Goal: Check status: Check status

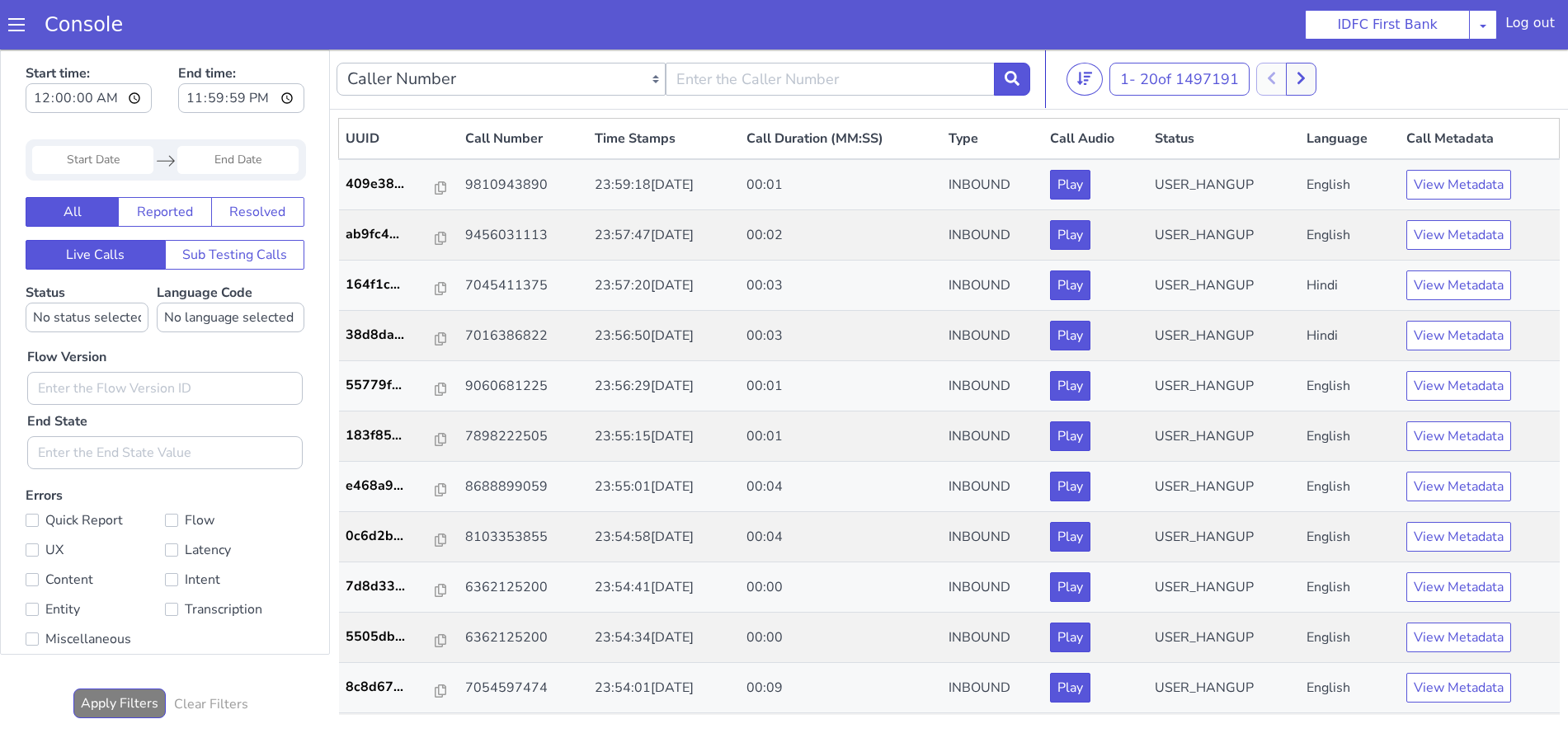
click at [0, 22] on div "Console" at bounding box center [76, 25] width 151 height 46
click at [21, 22] on span at bounding box center [16, 24] width 16 height 16
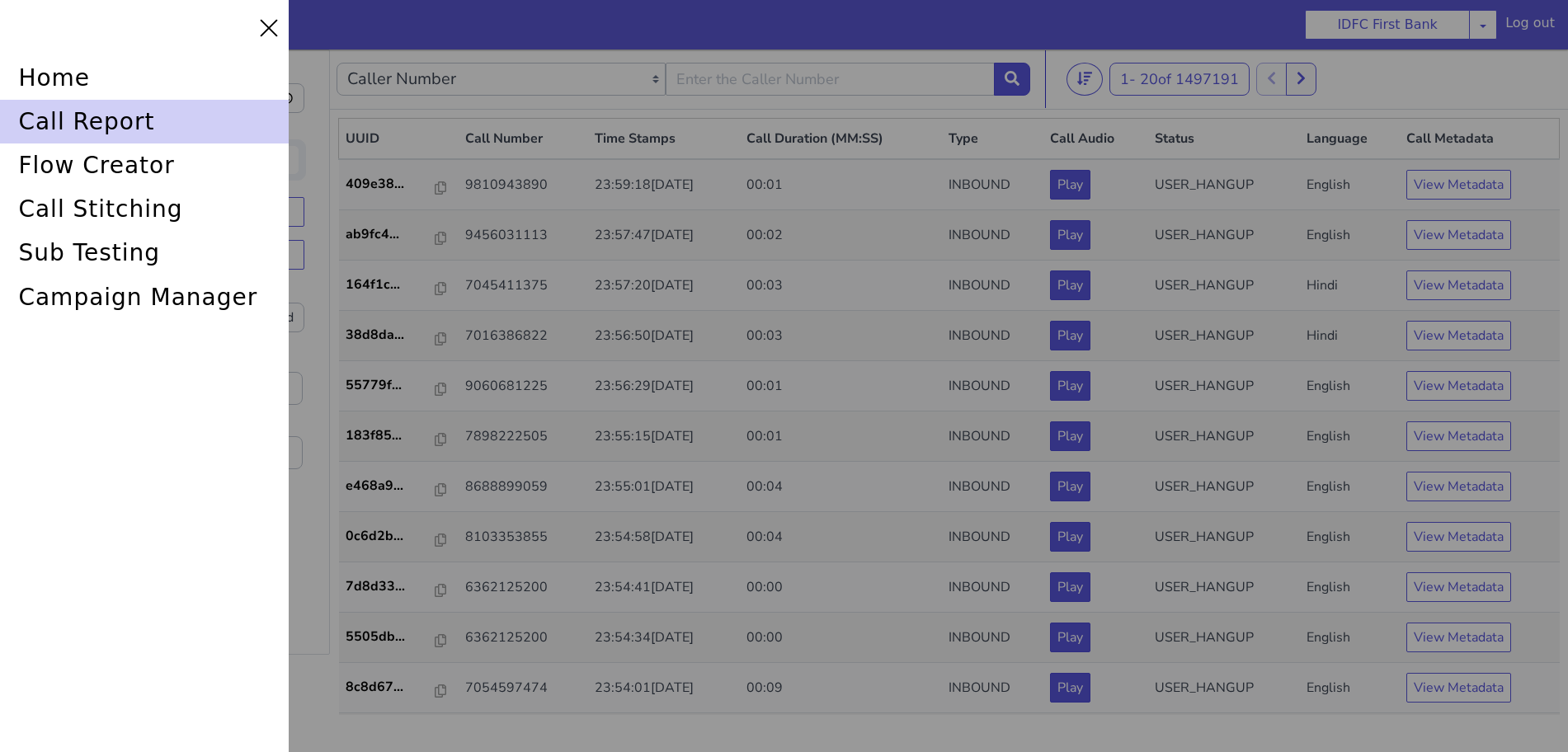
click at [54, 115] on div "call report" at bounding box center [144, 121] width 289 height 44
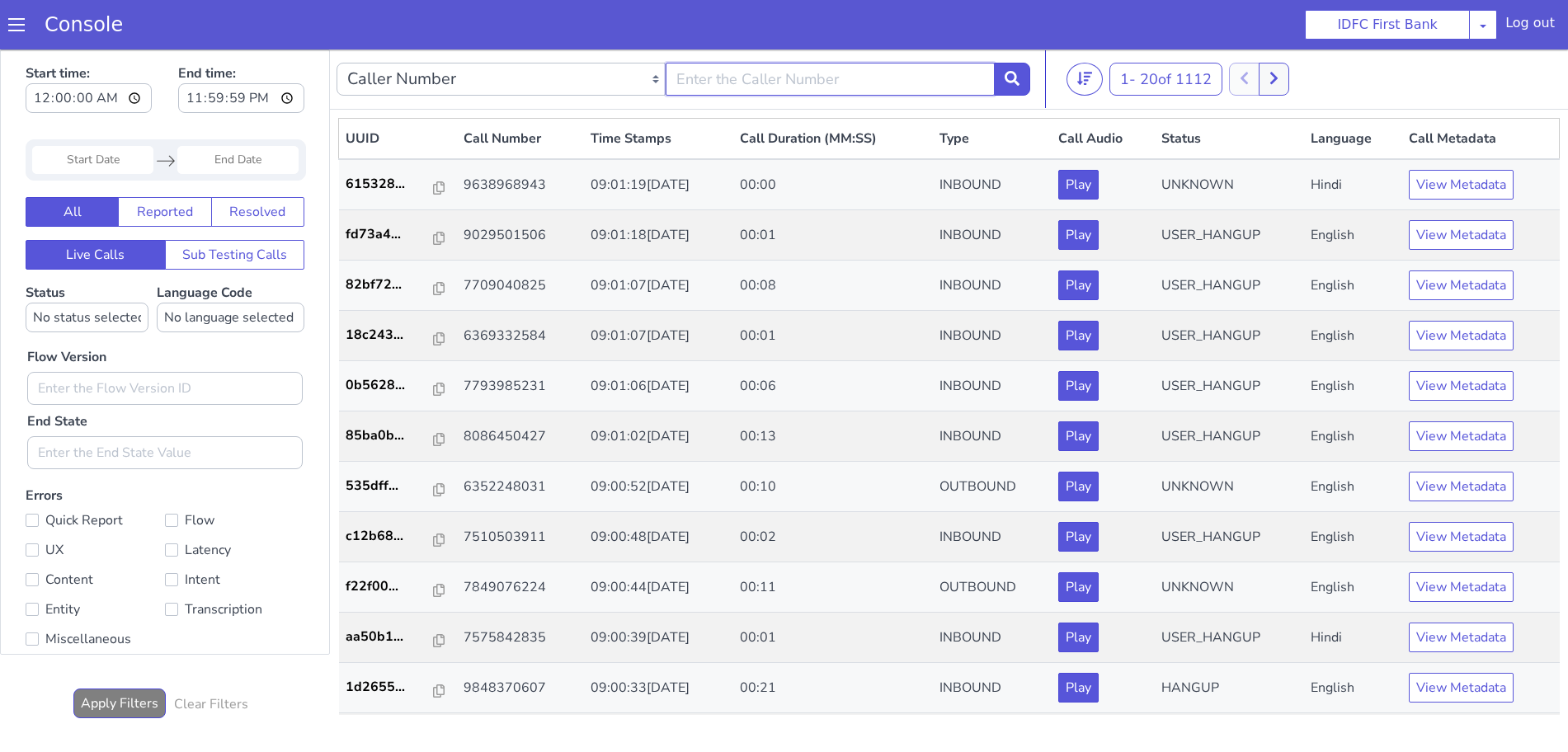
type input "6352248031"
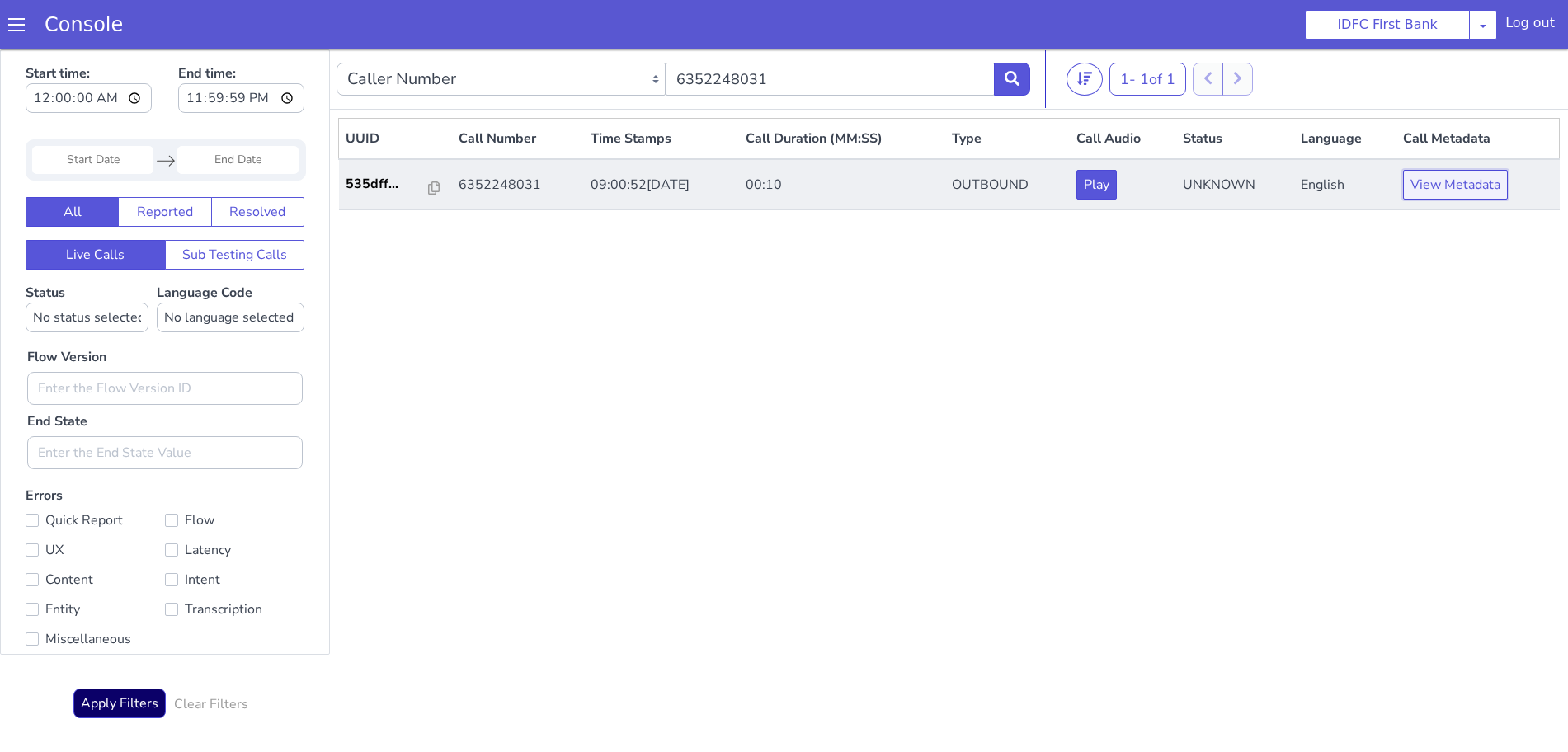
click at [1441, 188] on button "View Metadata" at bounding box center [1455, 184] width 105 height 30
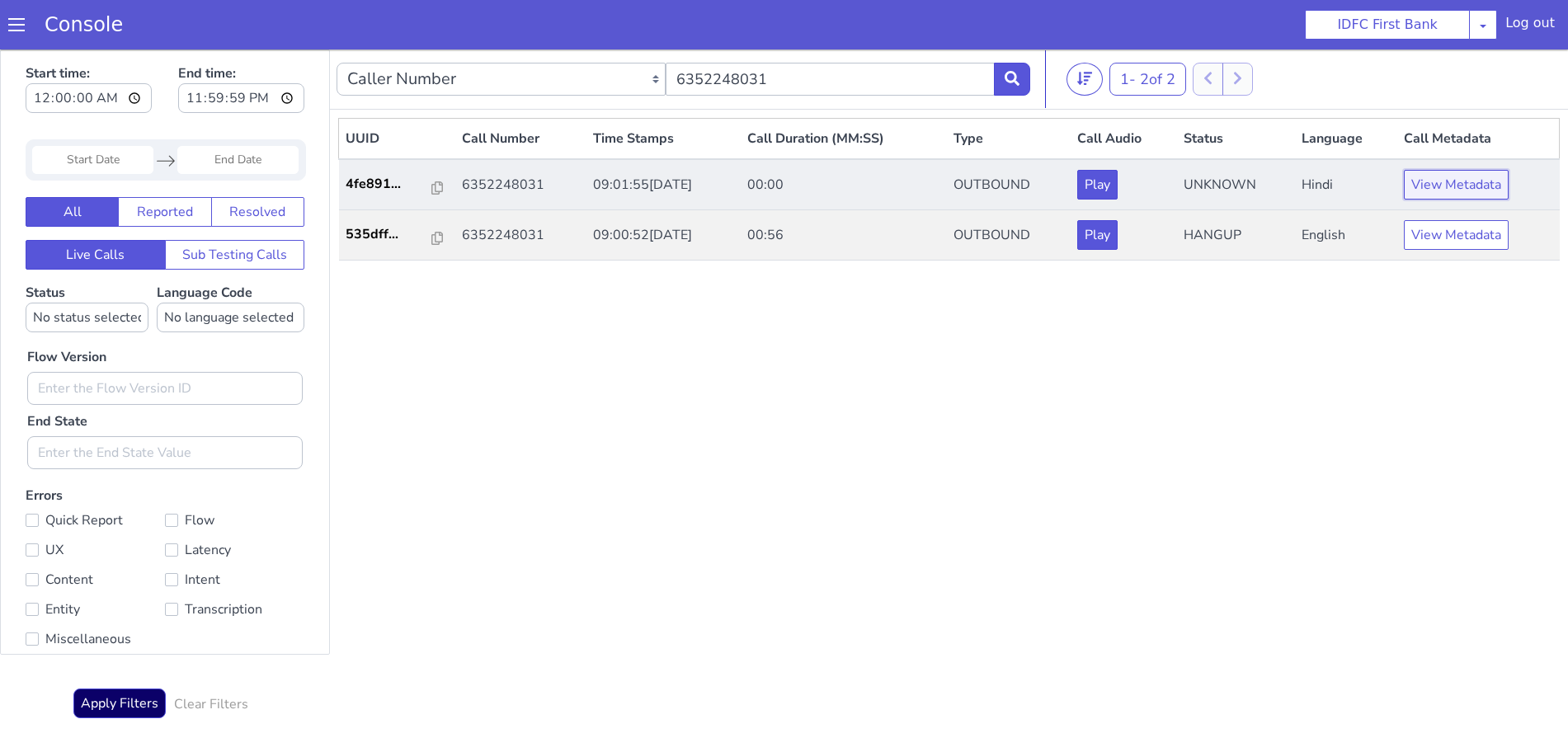
click at [1433, 190] on button "View Metadata" at bounding box center [1456, 184] width 105 height 30
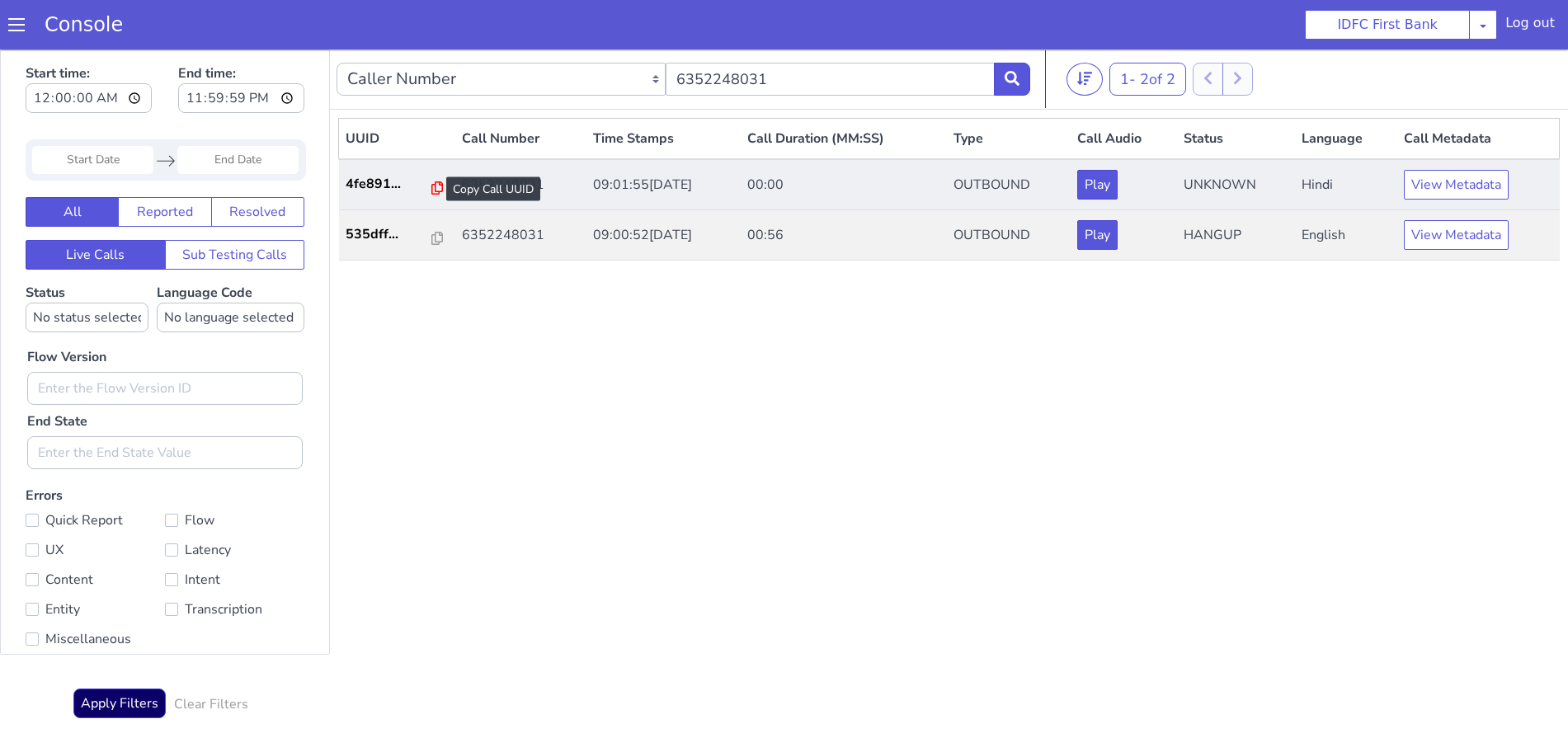
click at [489, 77] on icon at bounding box center [493, 76] width 11 height 13
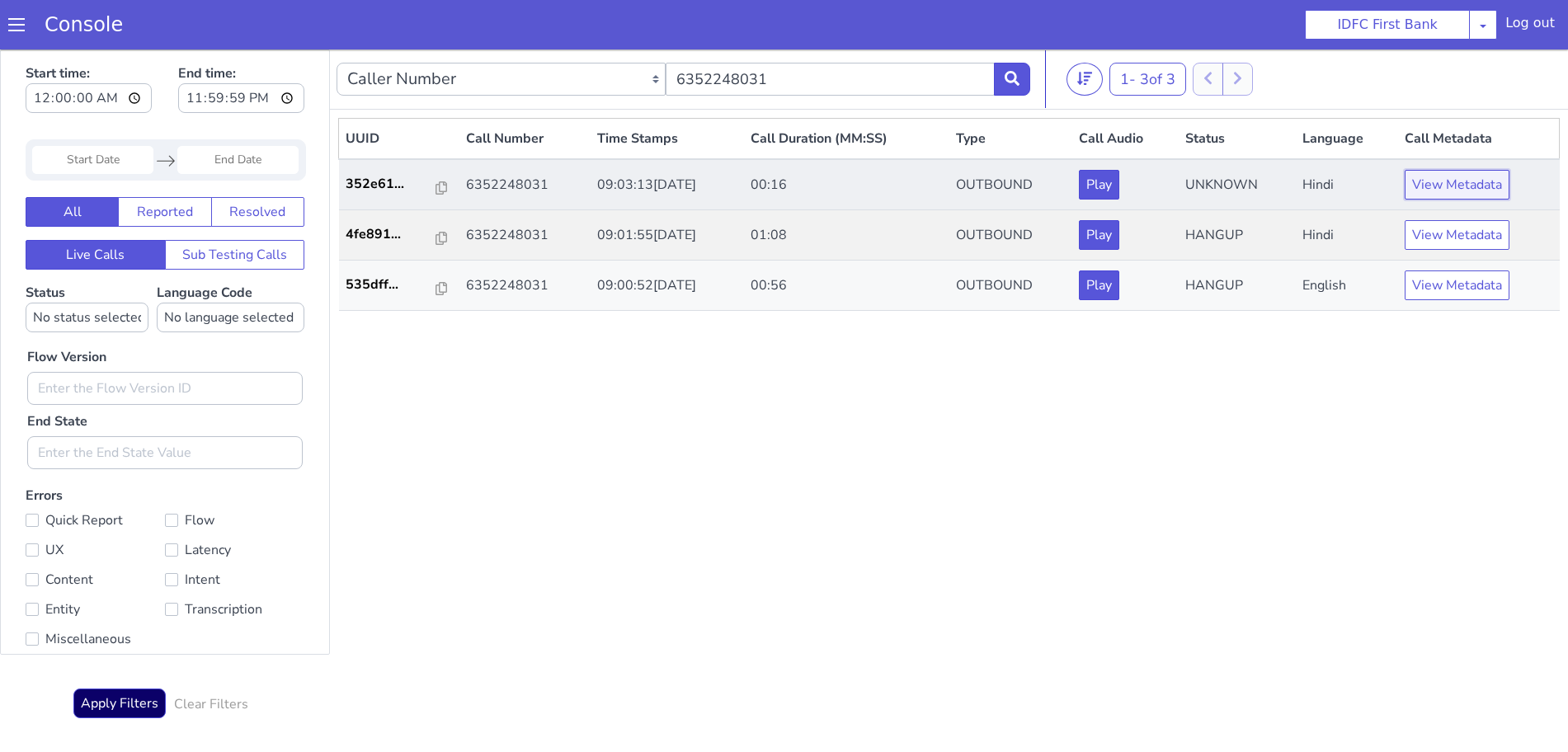
click at [1467, 162] on button "View Metadata" at bounding box center [1467, 161] width 105 height 30
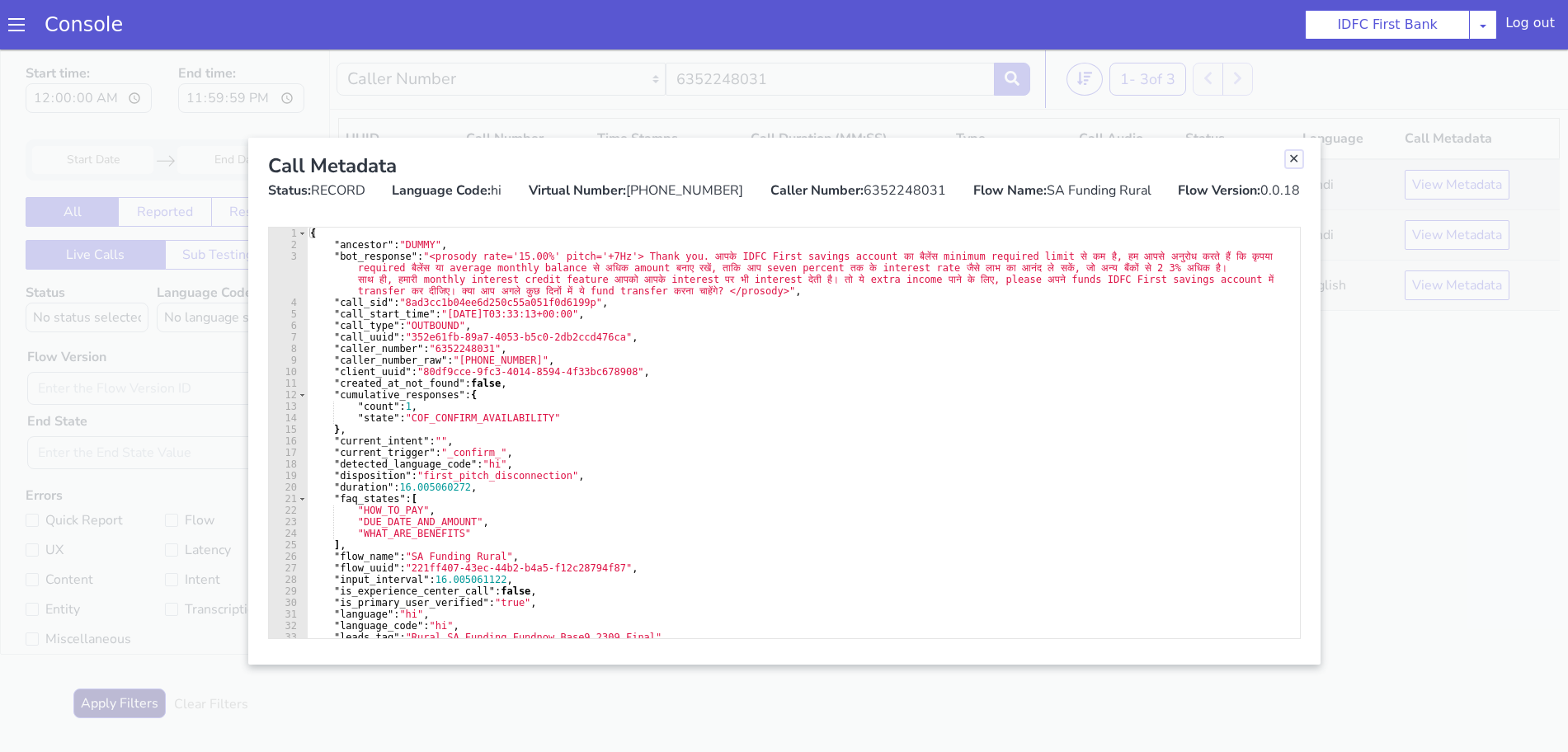
drag, startPoint x: 2036, startPoint y: -363, endPoint x: 2015, endPoint y: -338, distance: 32.6
click at [1302, 135] on link "Close" at bounding box center [1302, 137] width 16 height 16
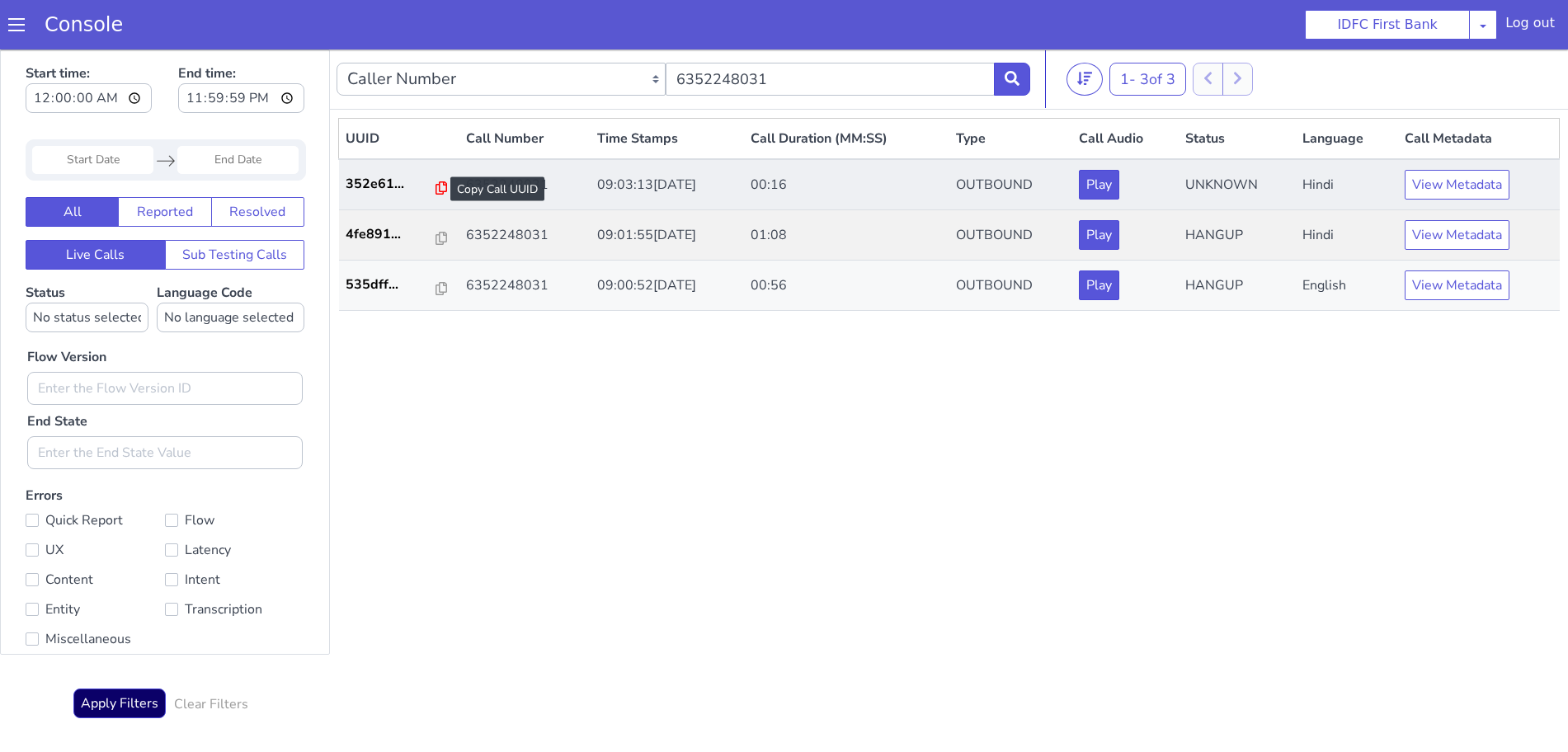
click at [457, 138] on icon at bounding box center [463, 140] width 11 height 13
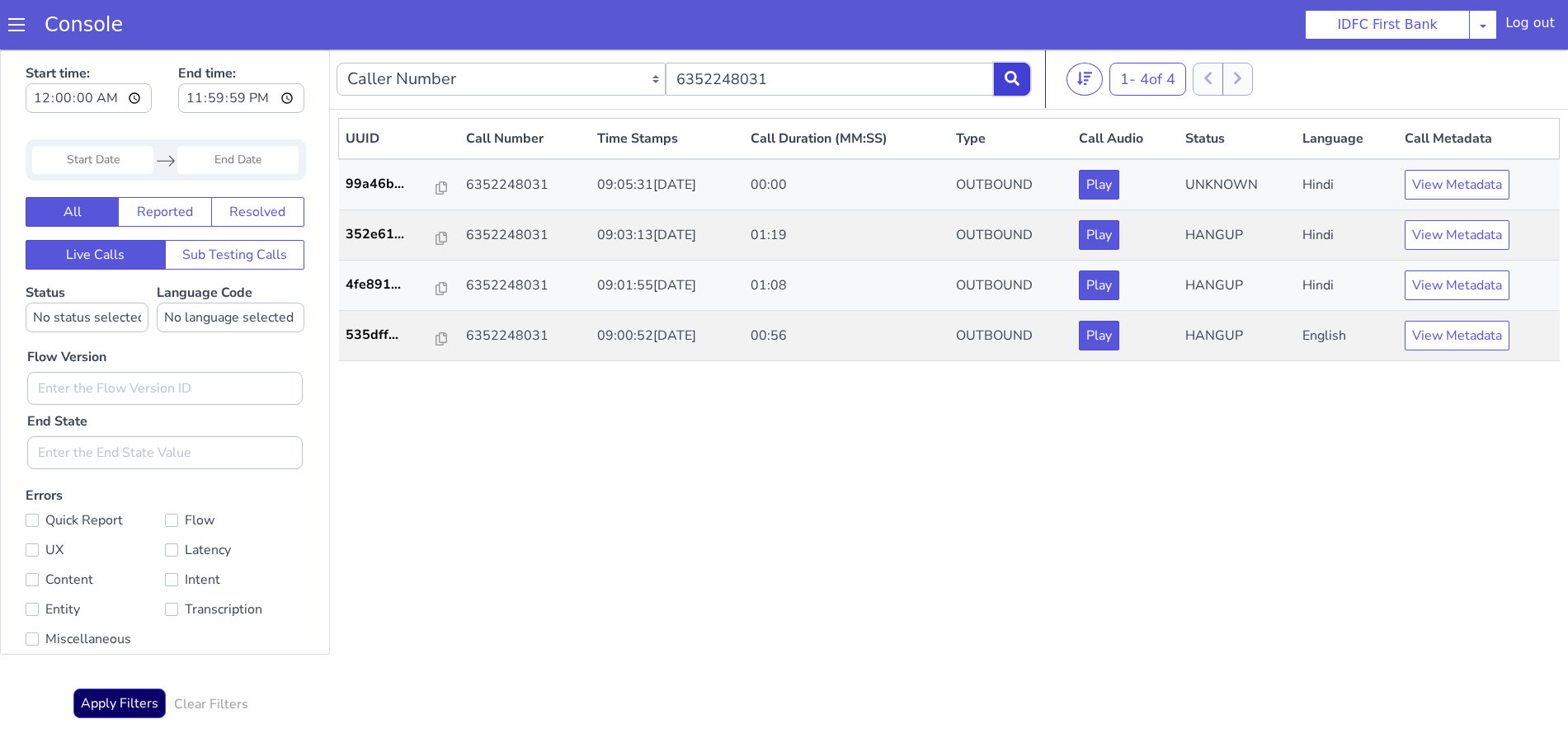
drag, startPoint x: 1118, startPoint y: -116, endPoint x: 1135, endPoint y: -87, distance: 33.6
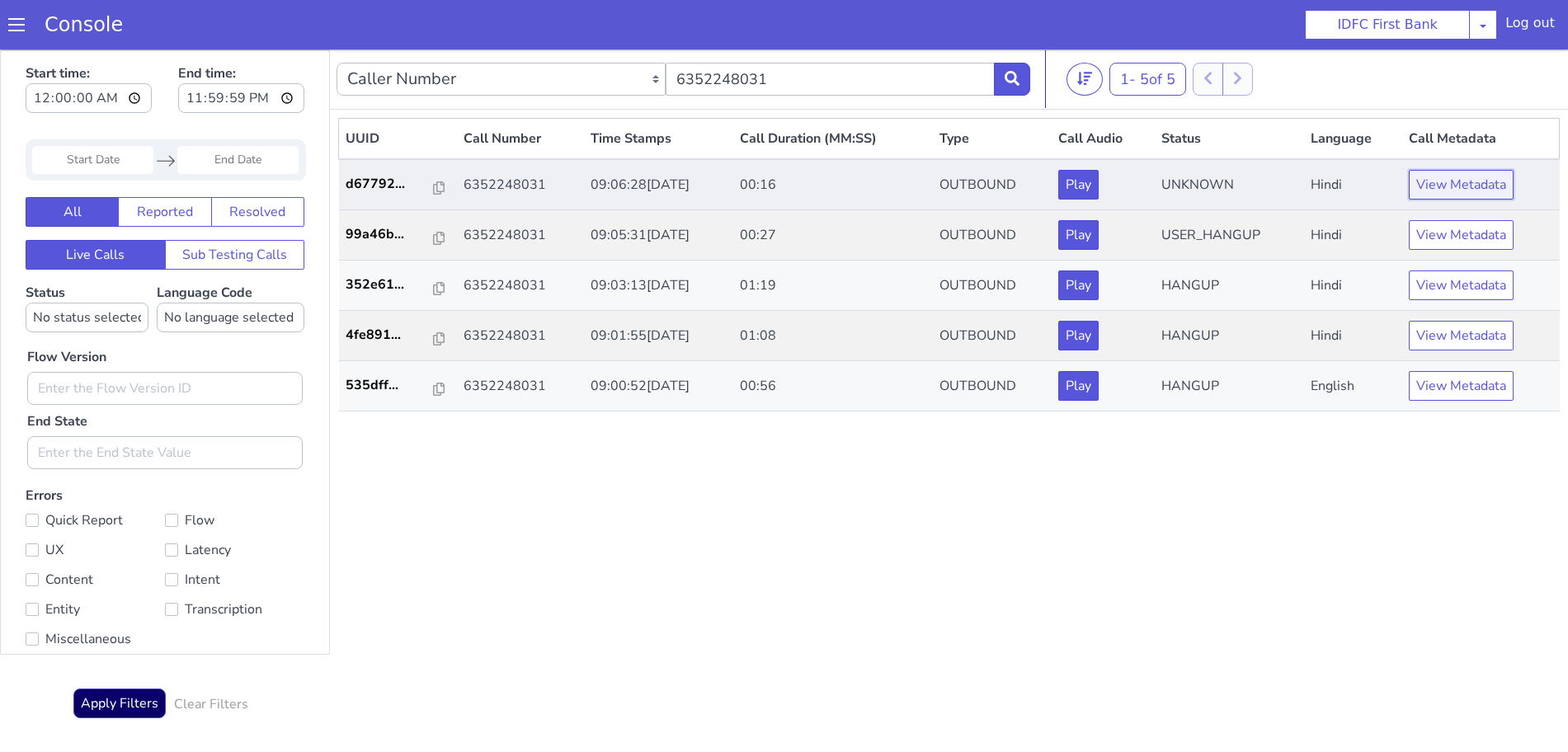
click at [1487, 190] on button "View Metadata" at bounding box center [1462, 184] width 105 height 30
